Goal: Use online tool/utility: Utilize a website feature to perform a specific function

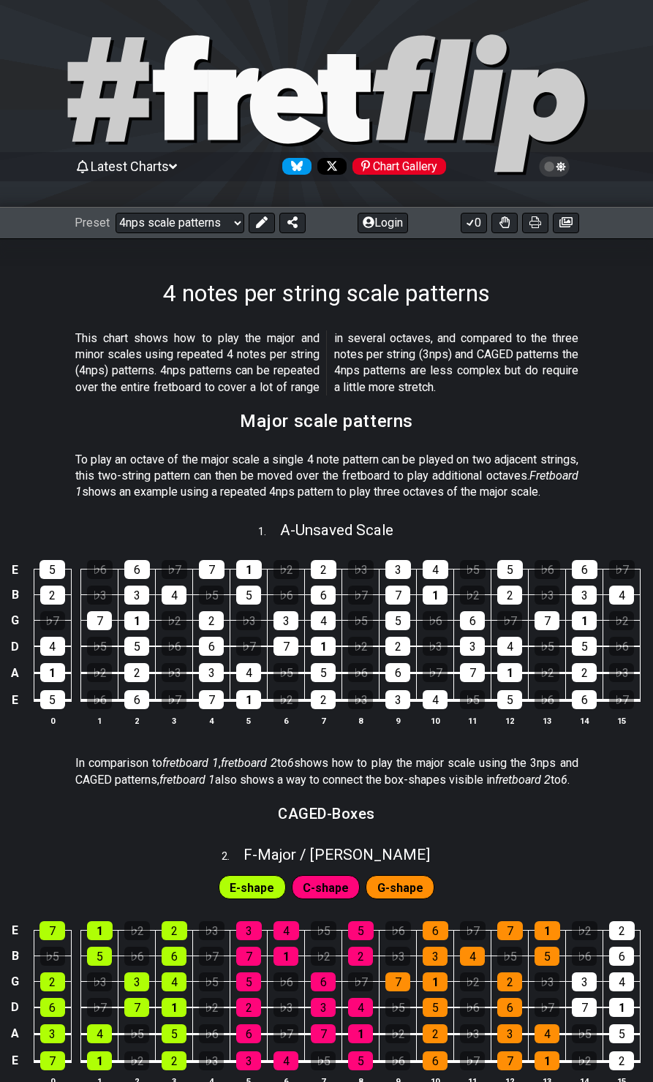
select select "/4nps"
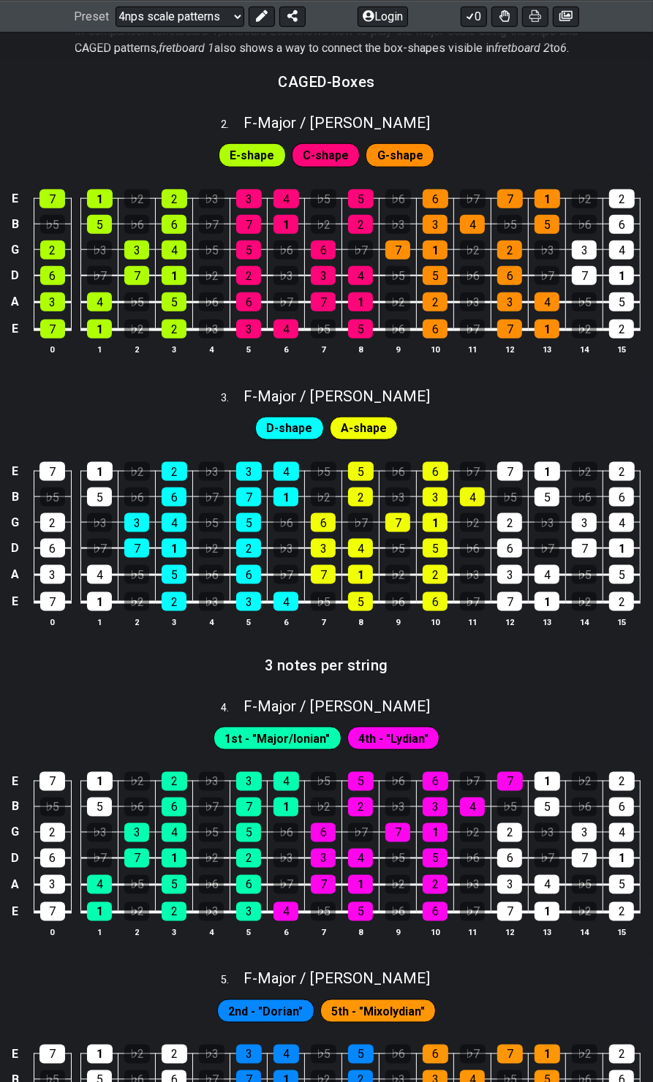
scroll to position [731, 0]
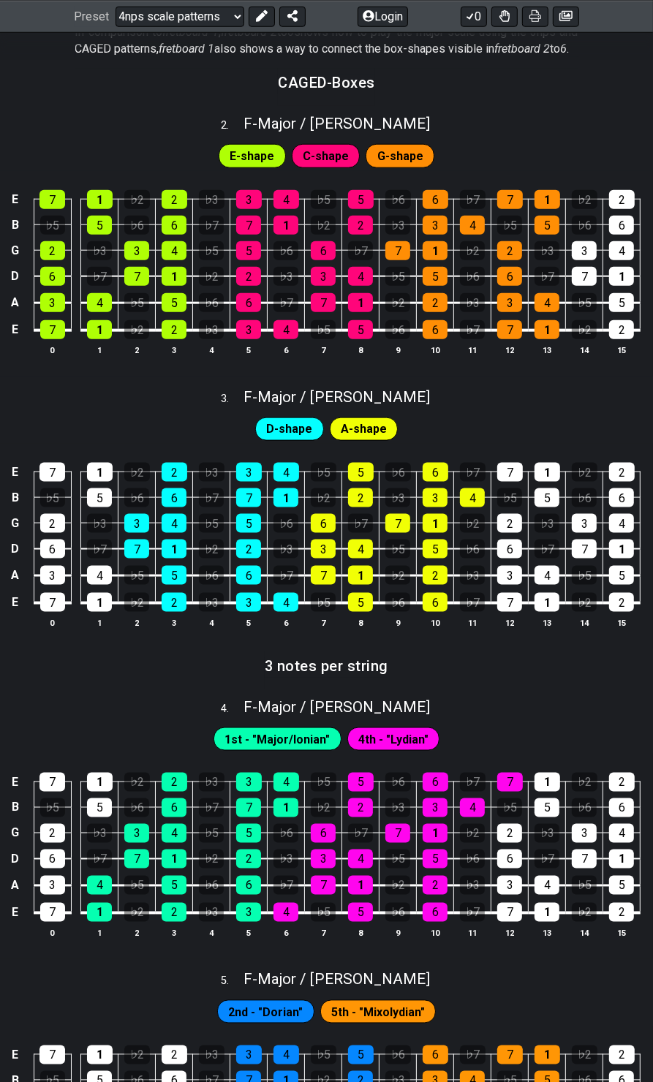
click at [306, 132] on span "F - Major / Ionian" at bounding box center [336, 124] width 186 height 18
select select "F"
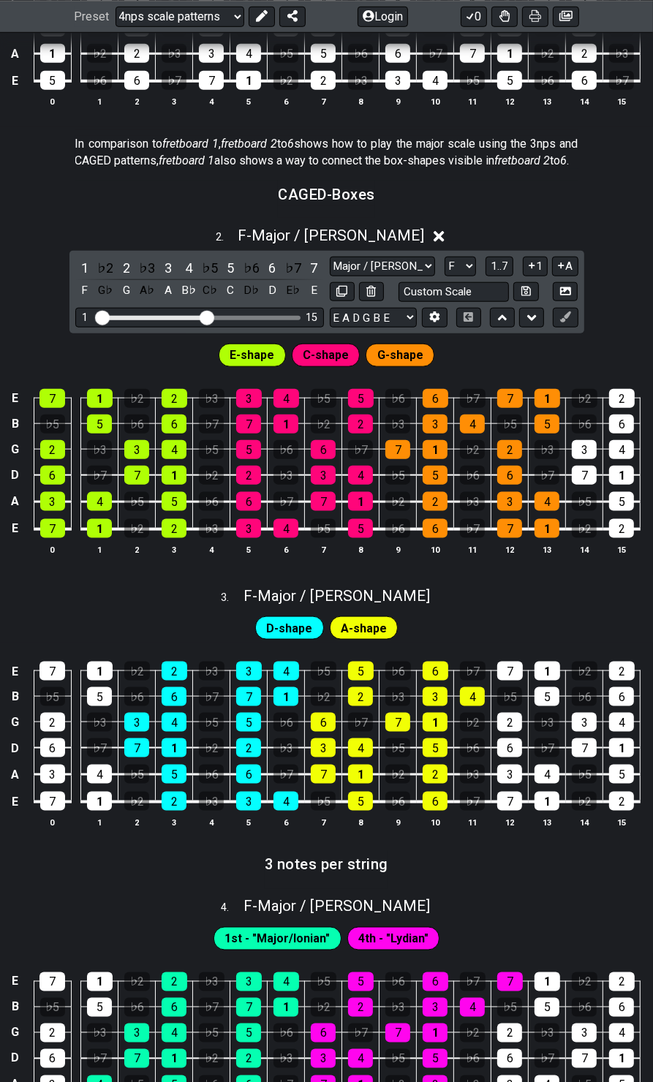
scroll to position [585, 0]
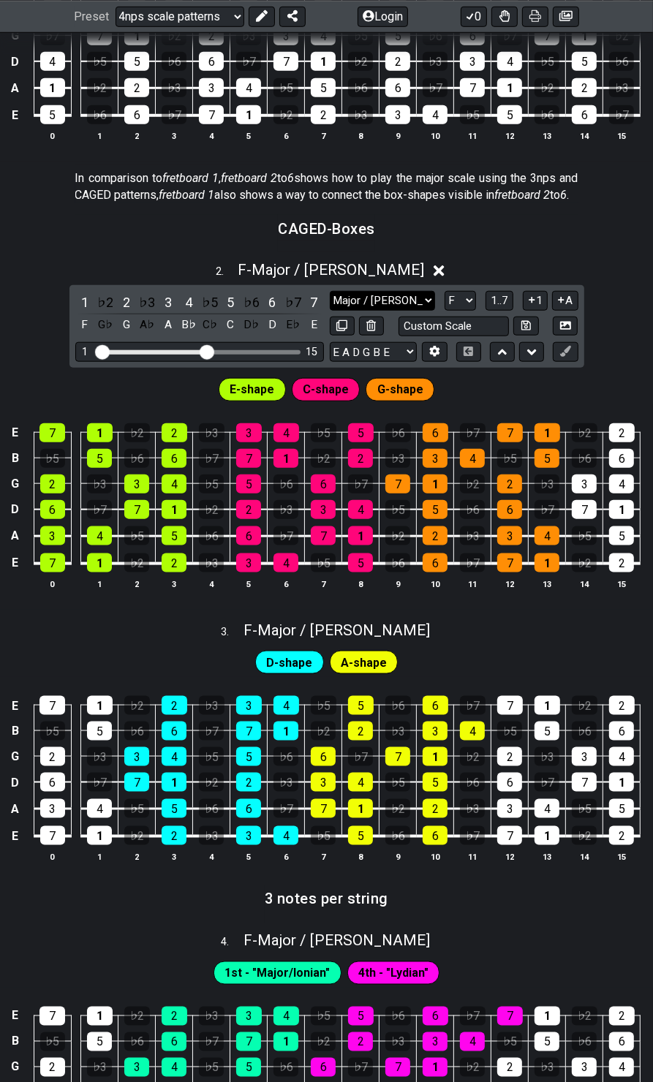
click at [427, 311] on select "Major / Ionian New Scale Minor Pentatonic Major Pentatonic Minor Blues Major Bl…" at bounding box center [382, 301] width 105 height 20
click at [502, 280] on div "2 . F - Major / Ionian" at bounding box center [326, 266] width 653 height 28
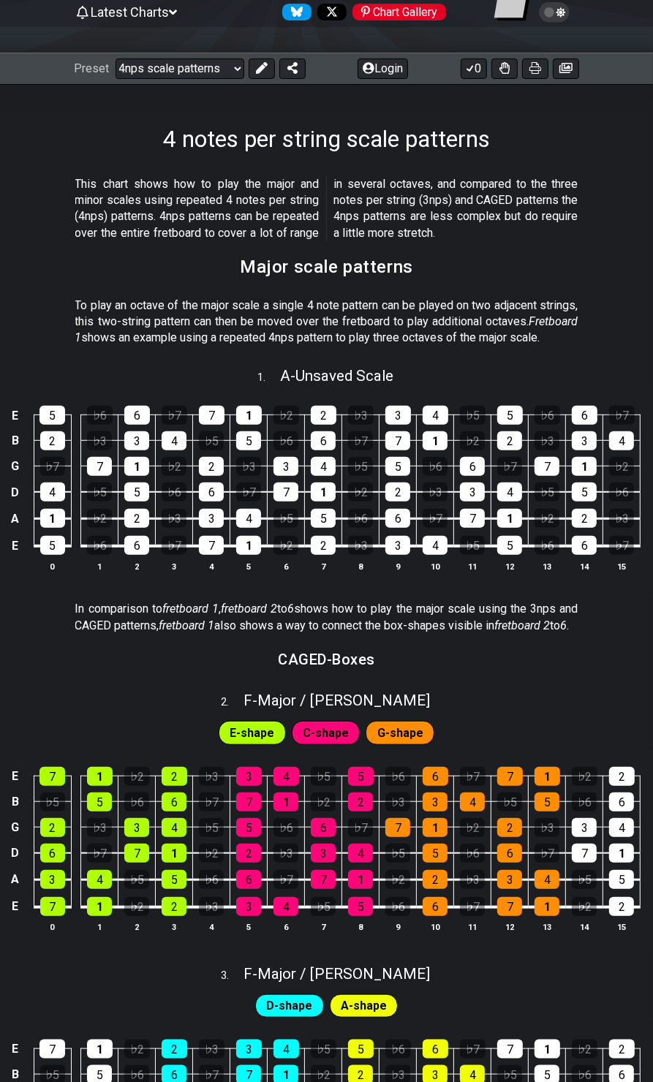
scroll to position [146, 0]
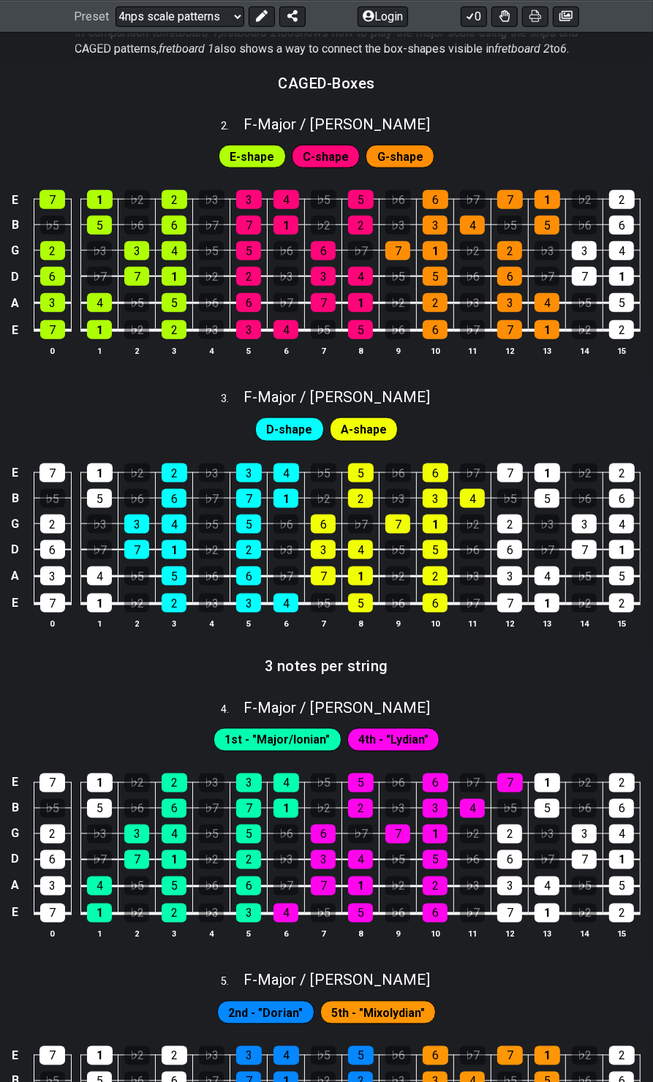
scroll to position [804, 0]
